Goal: Information Seeking & Learning: Check status

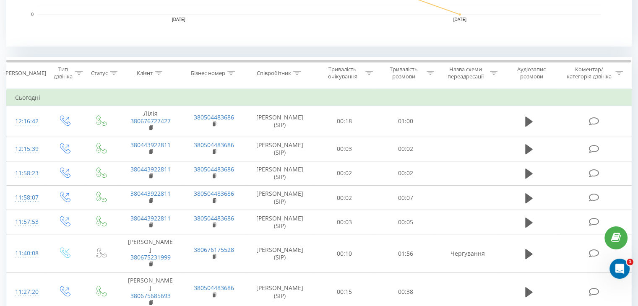
scroll to position [360, 0]
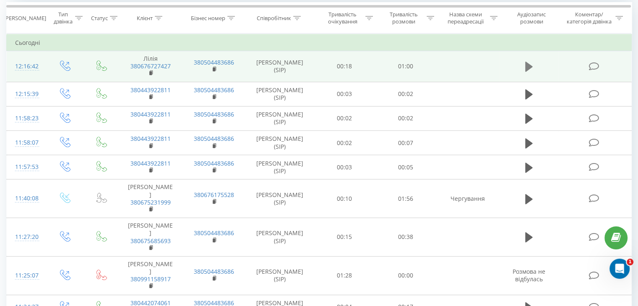
click at [531, 68] on icon at bounding box center [529, 67] width 8 height 12
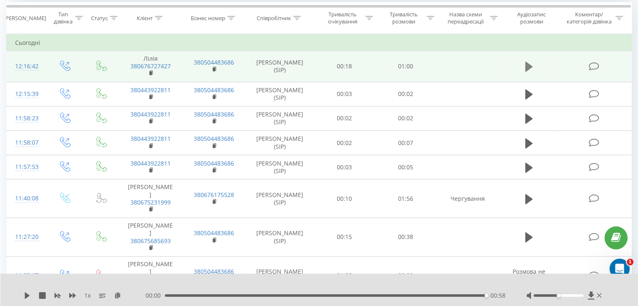
click at [525, 66] on icon at bounding box center [529, 67] width 8 height 10
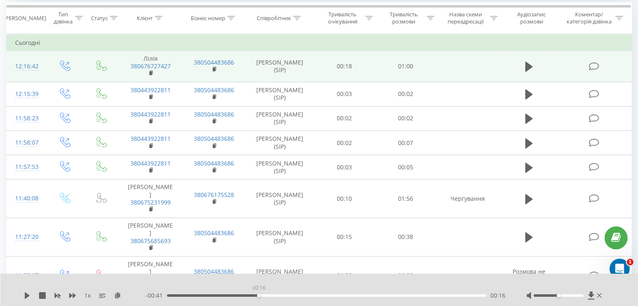
click at [257, 294] on div "00:16" at bounding box center [326, 295] width 319 height 3
drag, startPoint x: 21, startPoint y: 296, endPoint x: 26, endPoint y: 296, distance: 5.0
click at [26, 296] on div "1 x - 00:41 00:16 00:16" at bounding box center [319, 290] width 638 height 32
click at [26, 296] on icon at bounding box center [27, 295] width 5 height 7
click at [306, 295] on div "00:25" at bounding box center [326, 295] width 319 height 3
